Goal: Task Accomplishment & Management: Complete application form

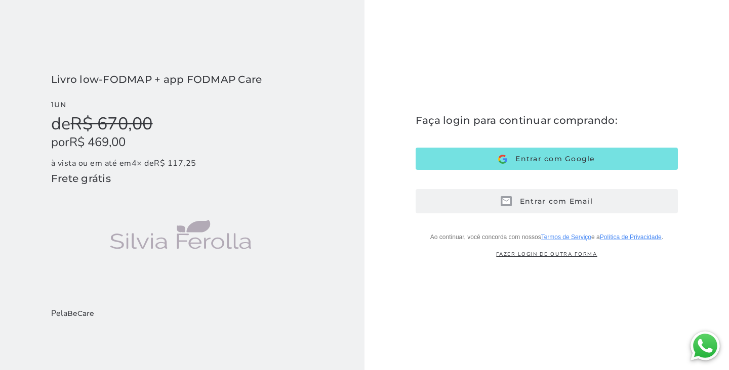
click at [516, 207] on button "Entrar com Email E-mail" at bounding box center [546, 201] width 262 height 24
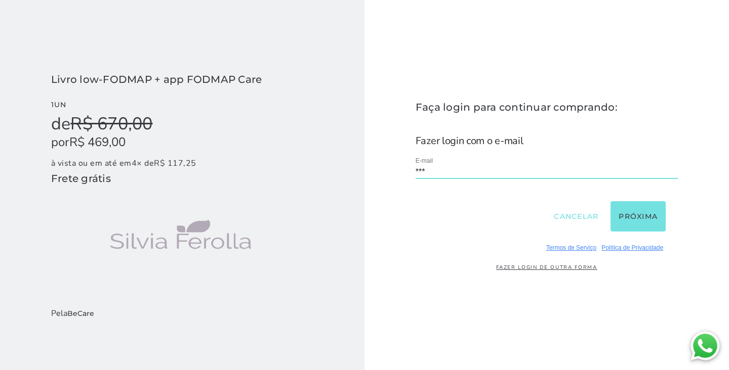
type input "**********"
click at [621, 217] on button "Próxima" at bounding box center [637, 216] width 55 height 30
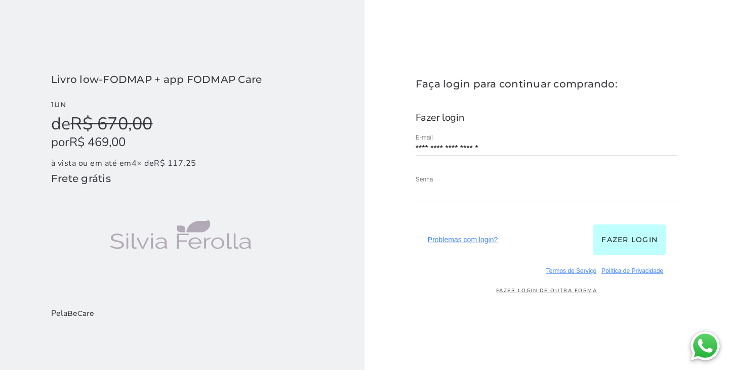
click at [621, 239] on button "Fazer login" at bounding box center [629, 240] width 72 height 30
click at [620, 244] on button "Fazer login" at bounding box center [629, 240] width 72 height 30
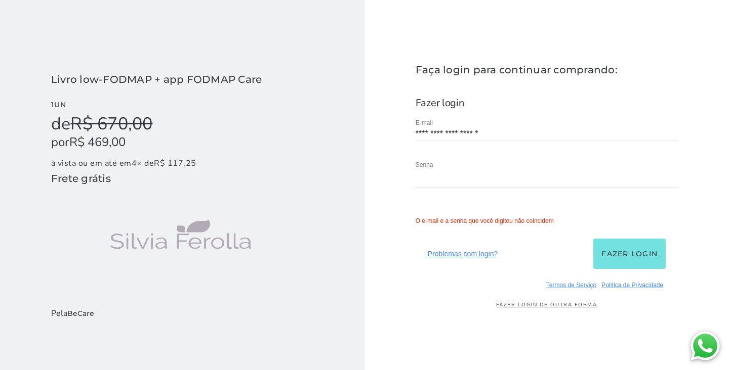
click at [562, 304] on link "Fazer login de outra forma" at bounding box center [546, 305] width 262 height 7
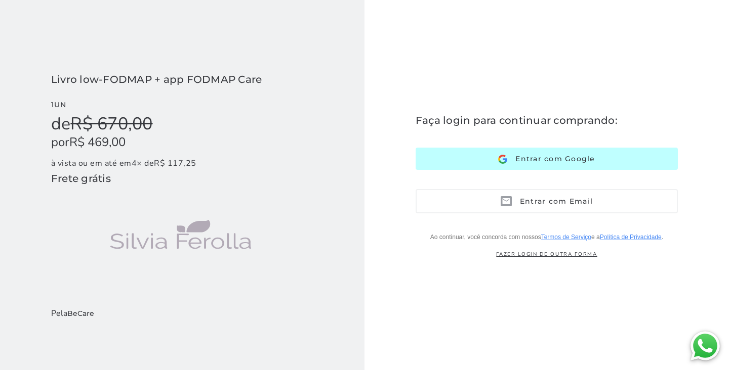
click at [500, 157] on img at bounding box center [502, 159] width 9 height 9
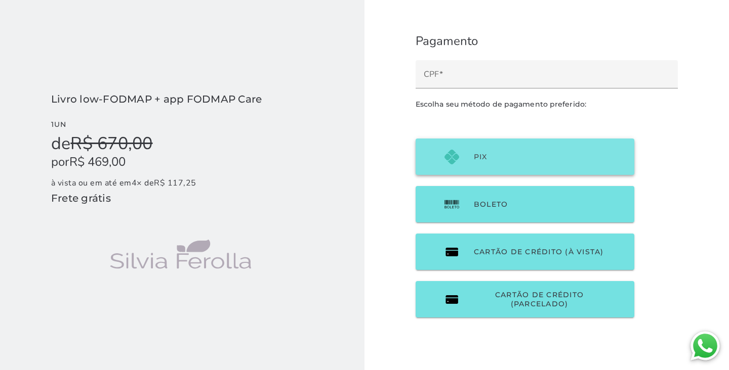
scroll to position [28, 0]
